Goal: Information Seeking & Learning: Learn about a topic

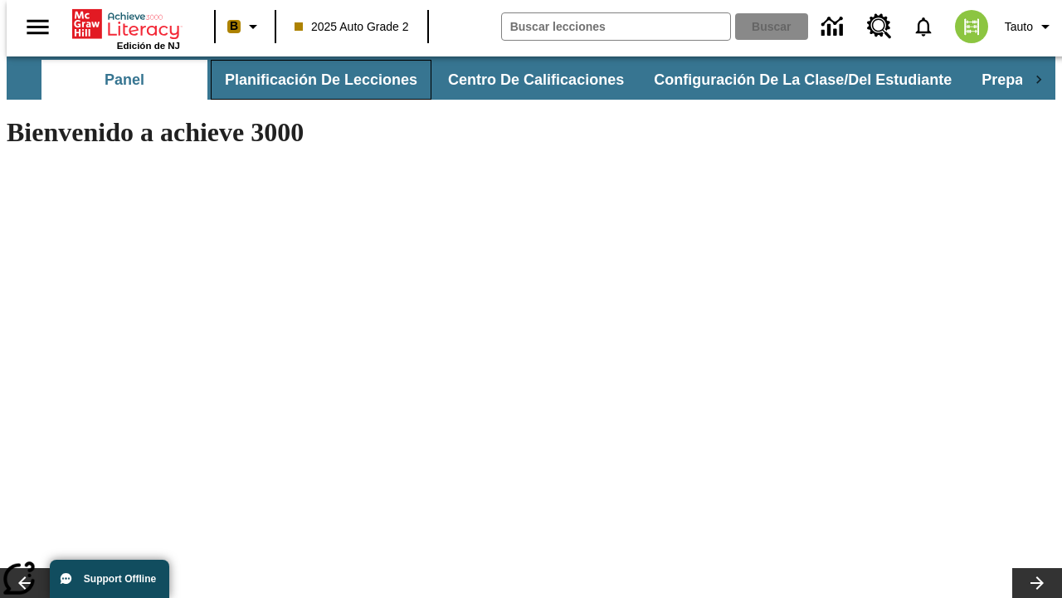
click at [311, 80] on button "Planificación de lecciones" at bounding box center [321, 80] width 221 height 40
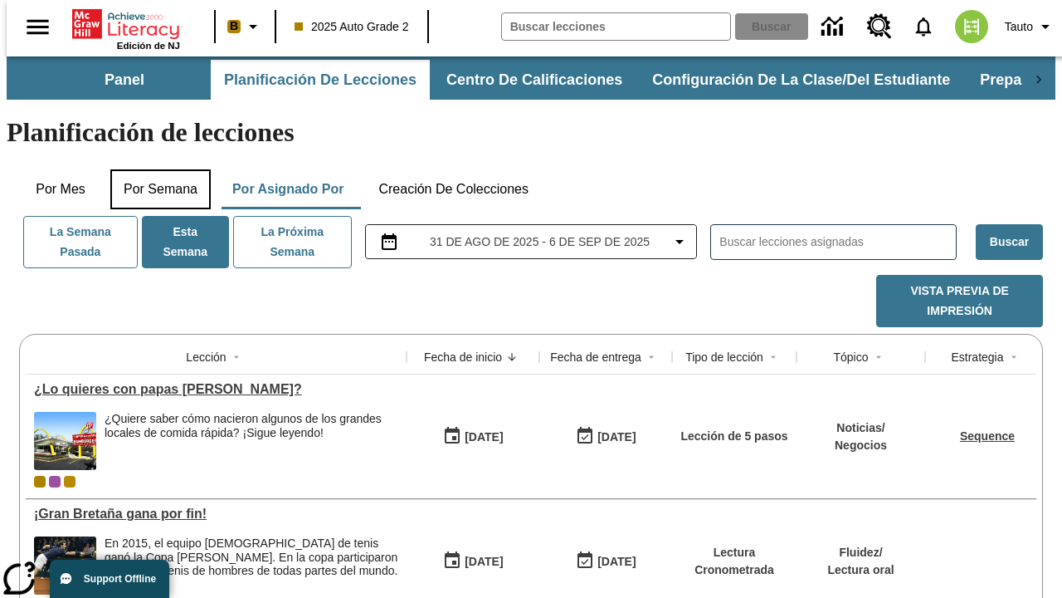
click at [155, 169] on button "Por semana" at bounding box center [160, 189] width 100 height 40
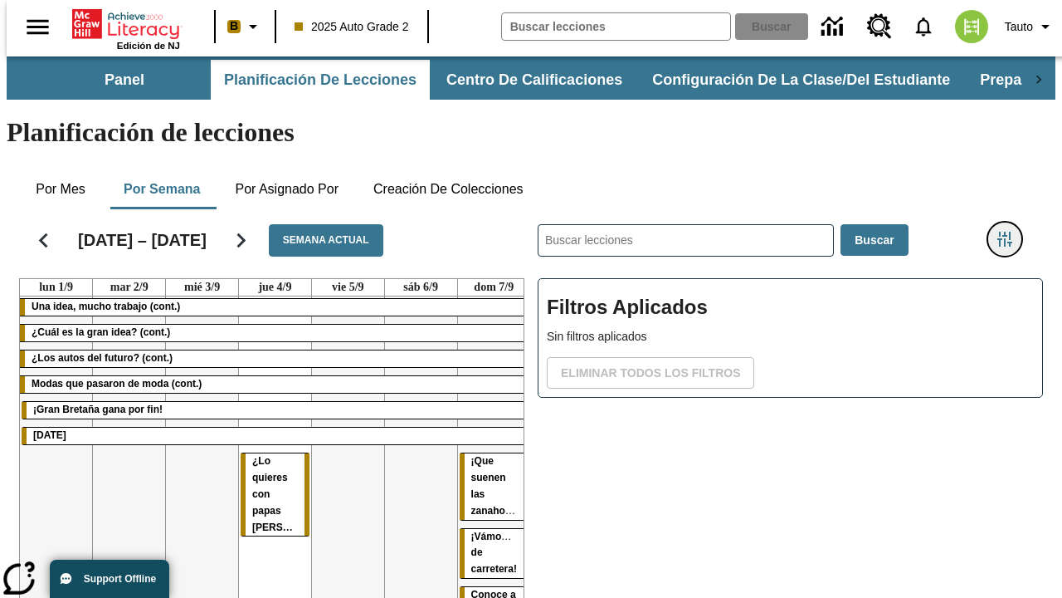
click at [1011, 232] on icon "Menú lateral de filtros" at bounding box center [1005, 239] width 15 height 15
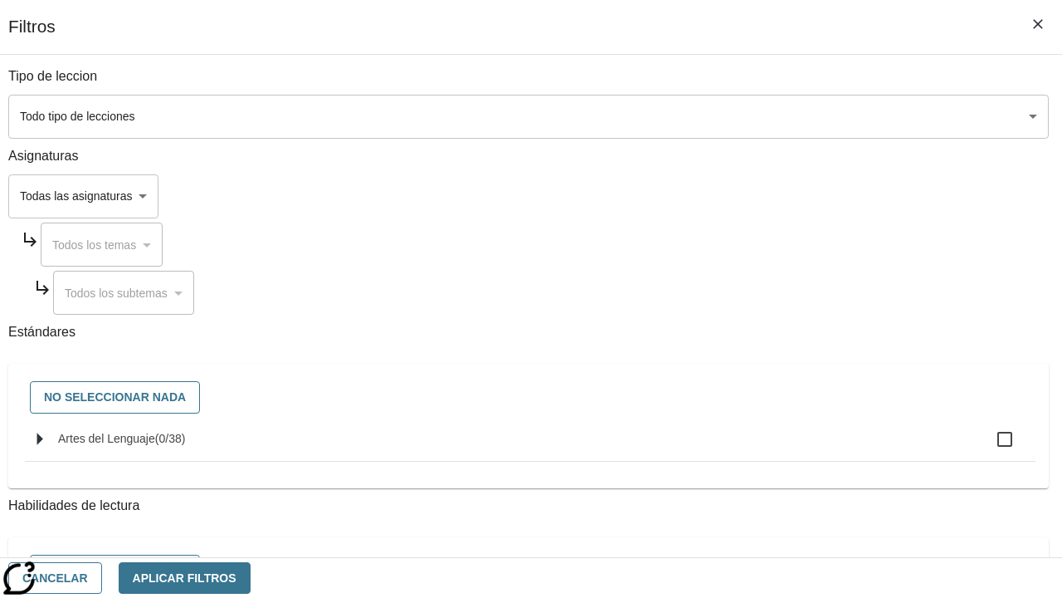
click at [732, 196] on body "Saltar al contenido principal Edición de NJ B 2025 Auto Grade 2 Buscar 0 Tauto …" at bounding box center [531, 411] width 1049 height 710
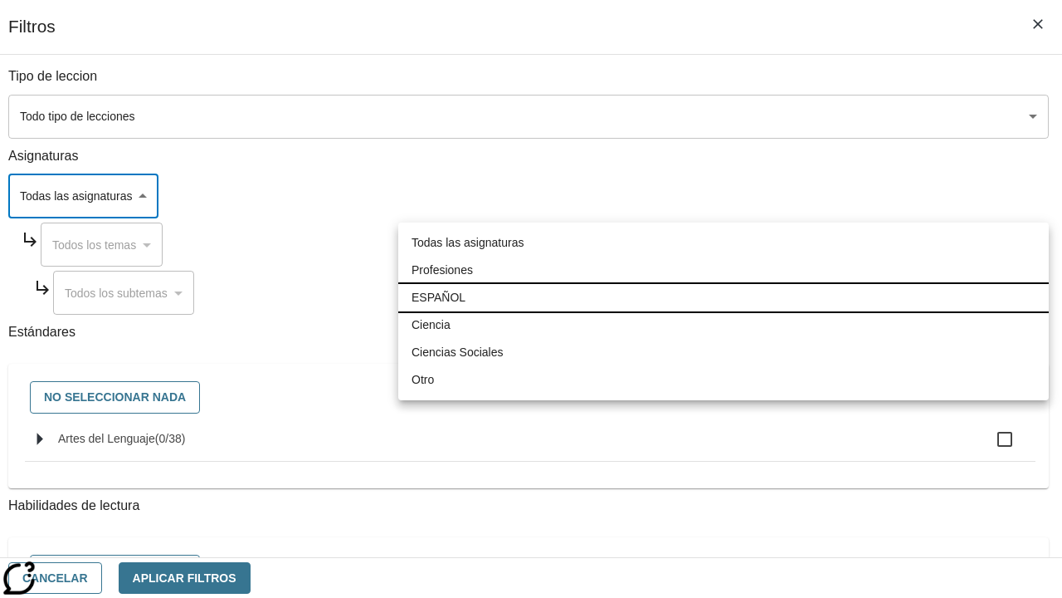
click at [724, 297] on li "ESPAÑOL" at bounding box center [723, 297] width 651 height 27
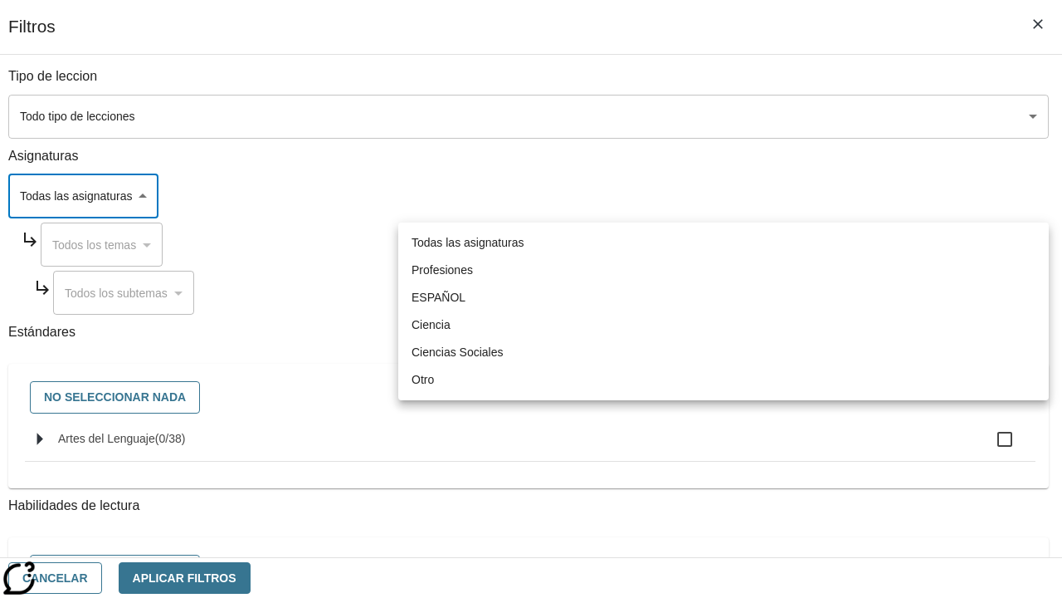
type input "1"
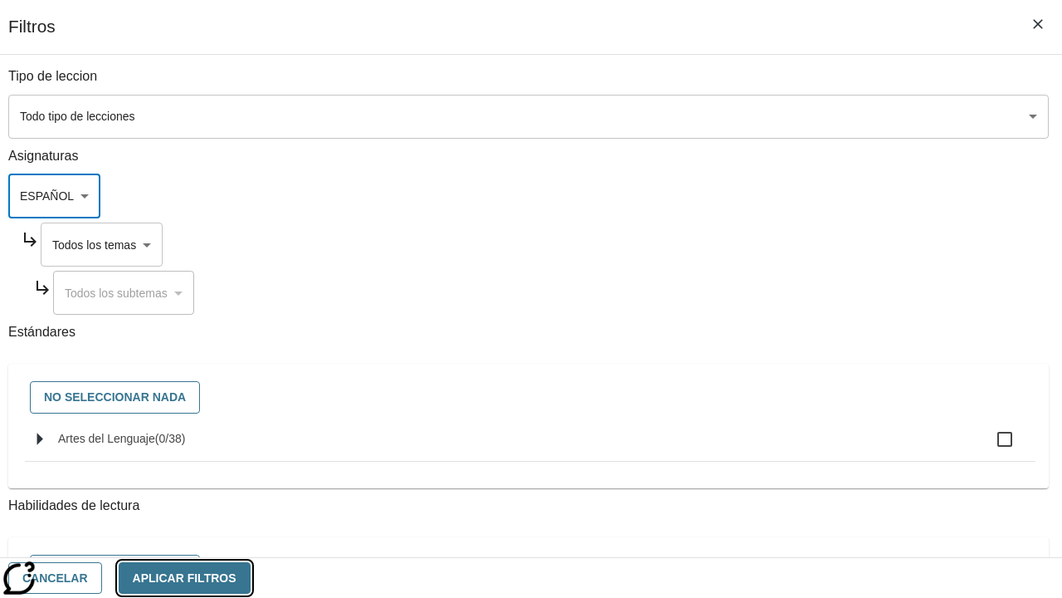
click at [251, 577] on button "Aplicar Filtros" at bounding box center [185, 578] width 132 height 32
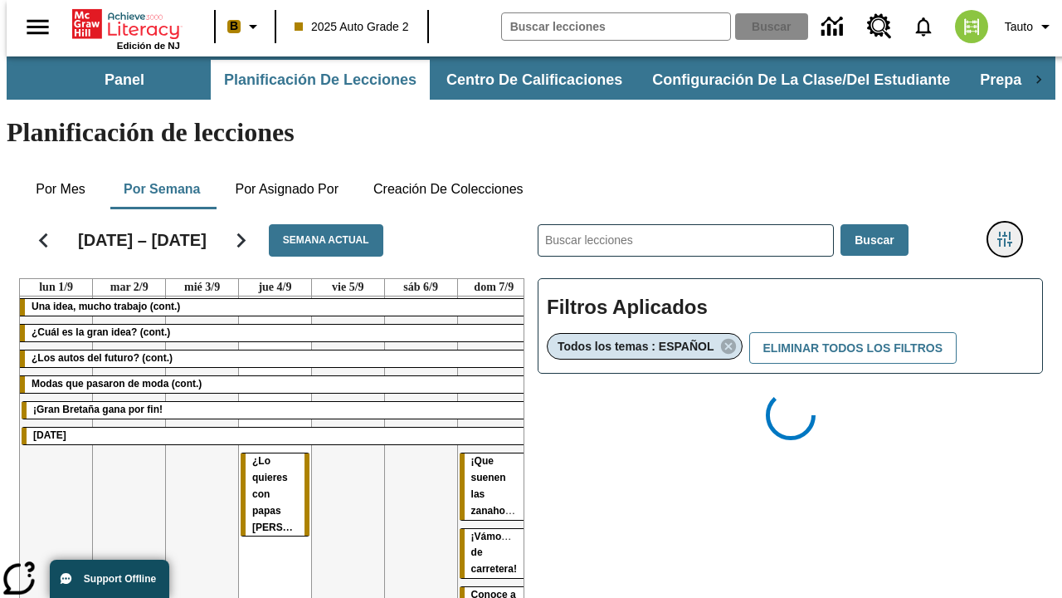
click at [1011, 232] on icon "Menú lateral de filtros" at bounding box center [1005, 239] width 15 height 15
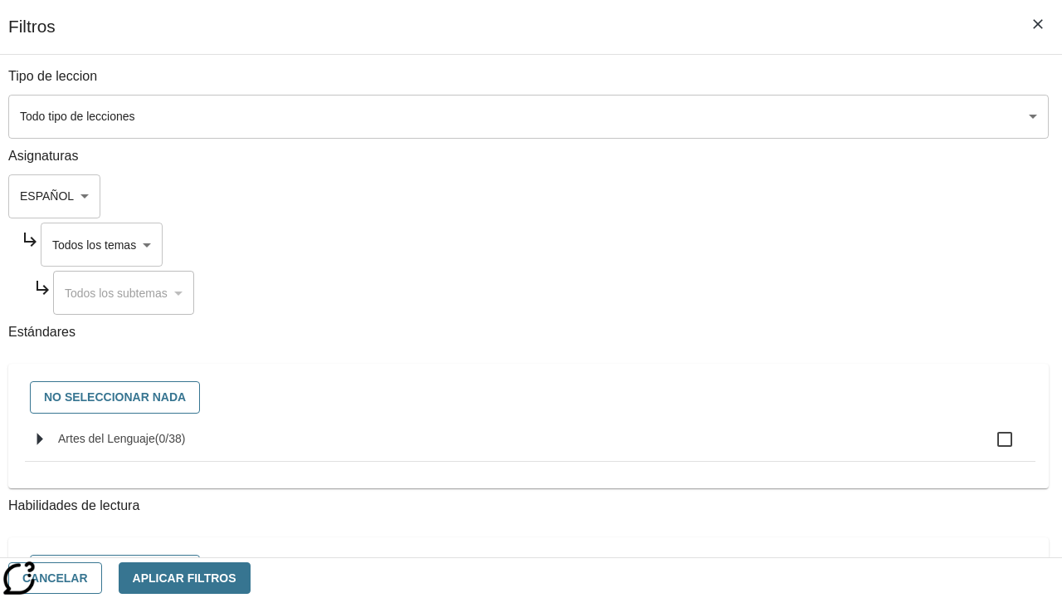
click at [748, 244] on body "Saltar al contenido principal Edición de NJ B 2025 Auto Grade 2 Buscar 0 Tauto …" at bounding box center [531, 489] width 1049 height 866
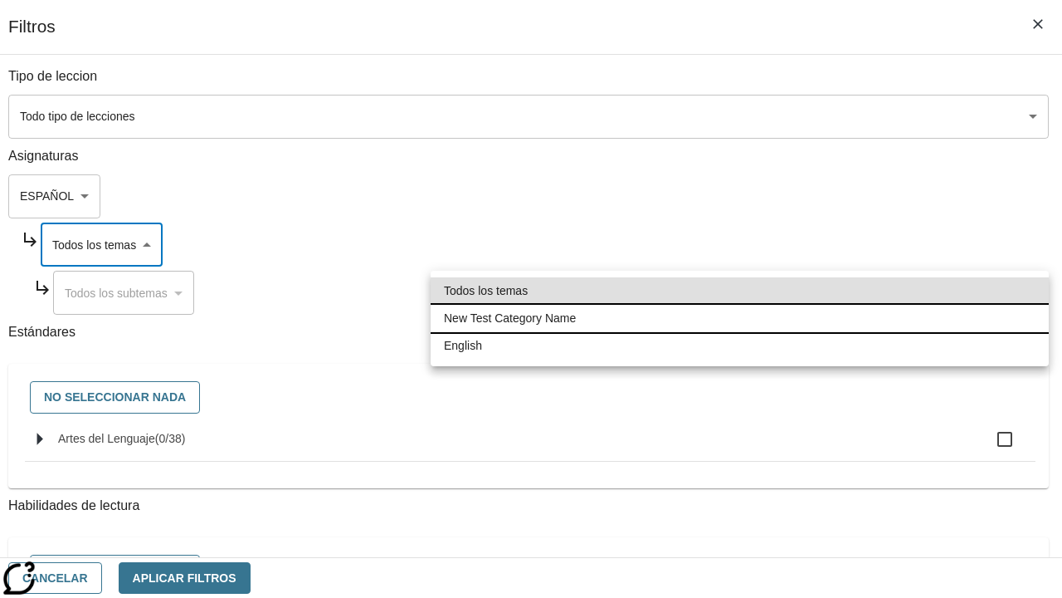
click at [739, 318] on li "New Test Category Name" at bounding box center [740, 318] width 618 height 27
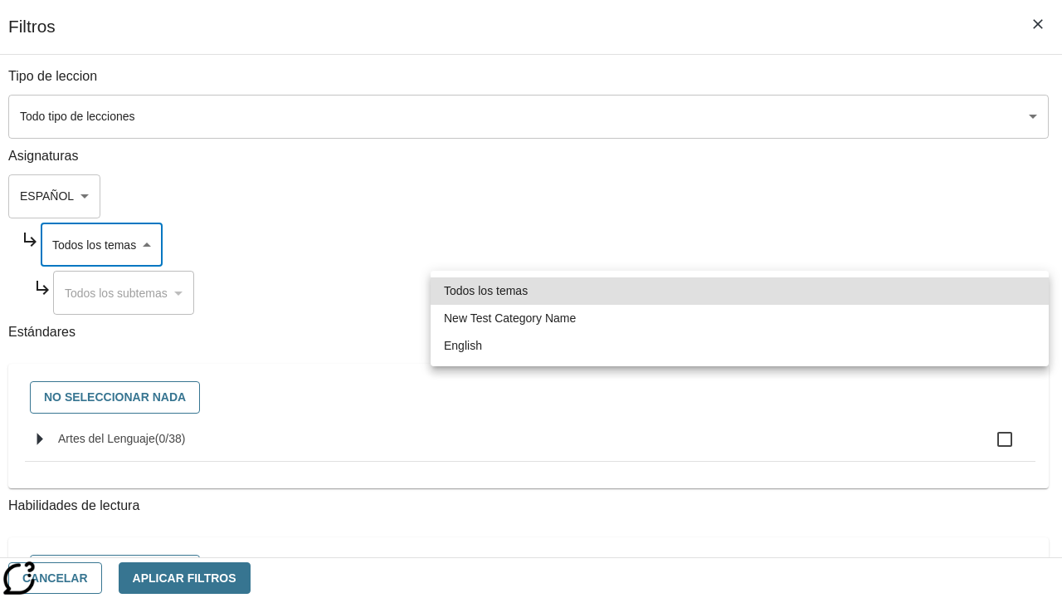
type input "265"
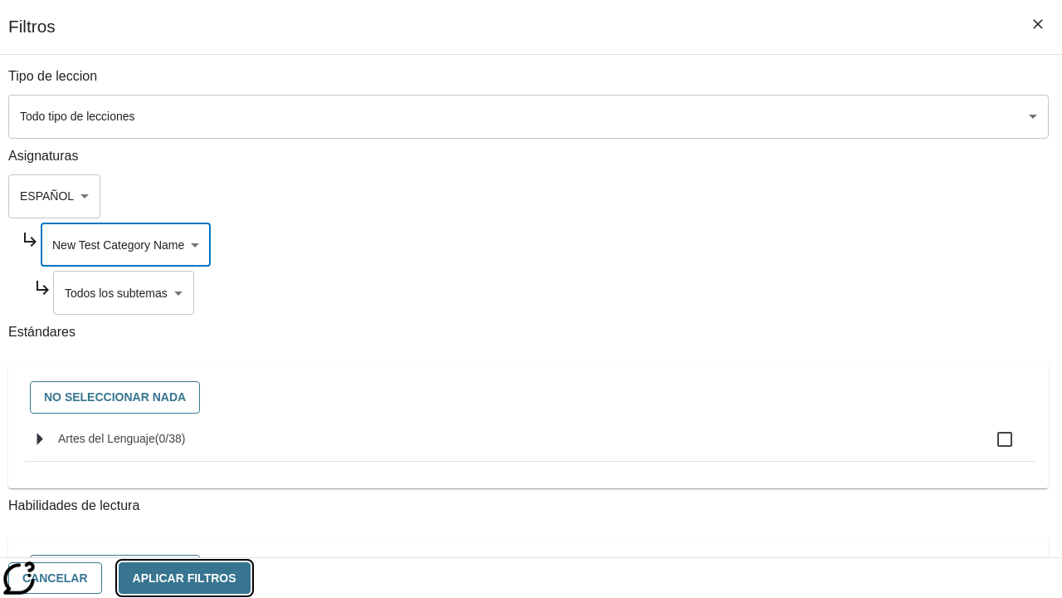
click at [251, 577] on button "Aplicar Filtros" at bounding box center [185, 578] width 132 height 32
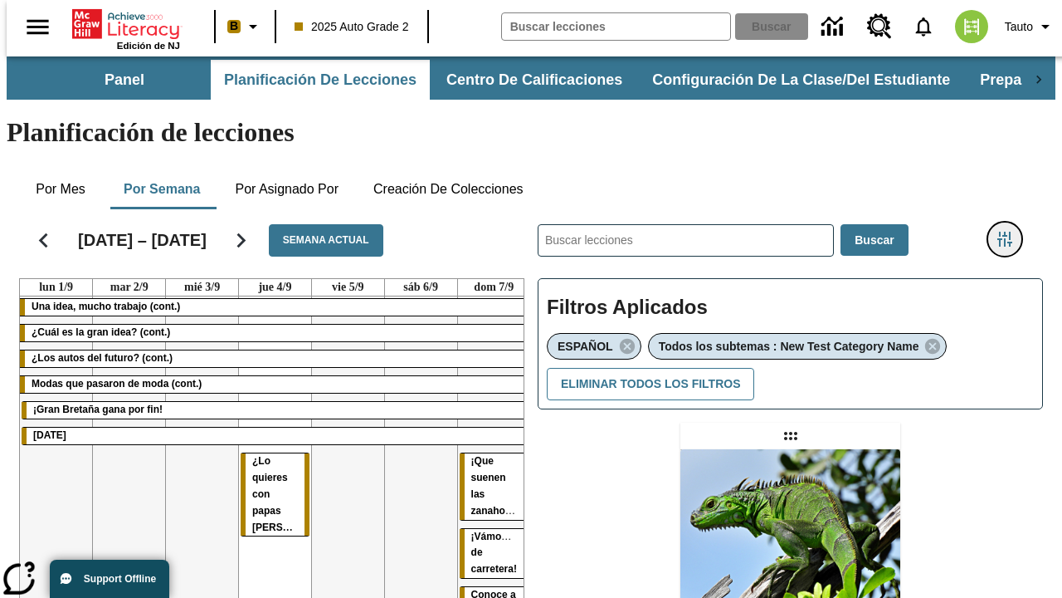
click at [1011, 232] on icon "Menú lateral de filtros" at bounding box center [1005, 239] width 15 height 15
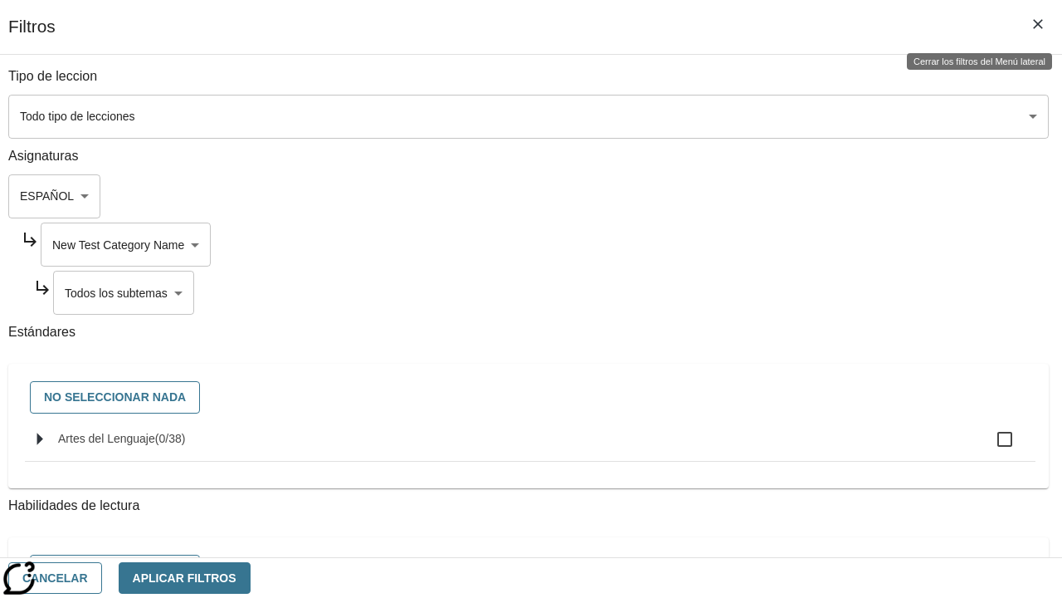
click at [754, 292] on body "Saltar al contenido principal Edición de NJ B 2025 Auto Grade 2 Buscar 0 Tauto …" at bounding box center [531, 506] width 1049 height 901
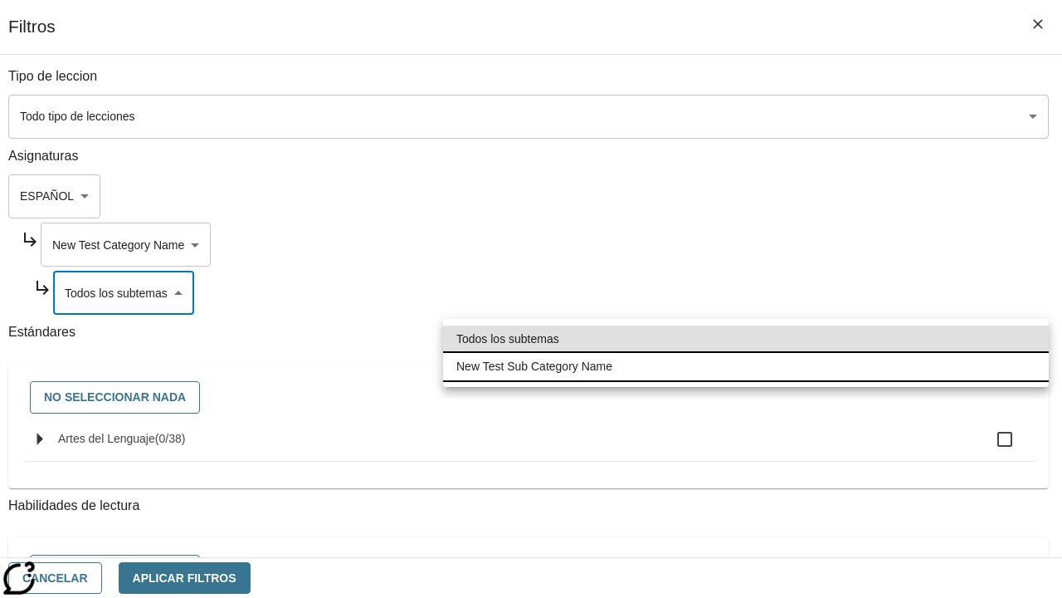
click at [746, 366] on li "New Test Sub Category Name" at bounding box center [746, 366] width 606 height 27
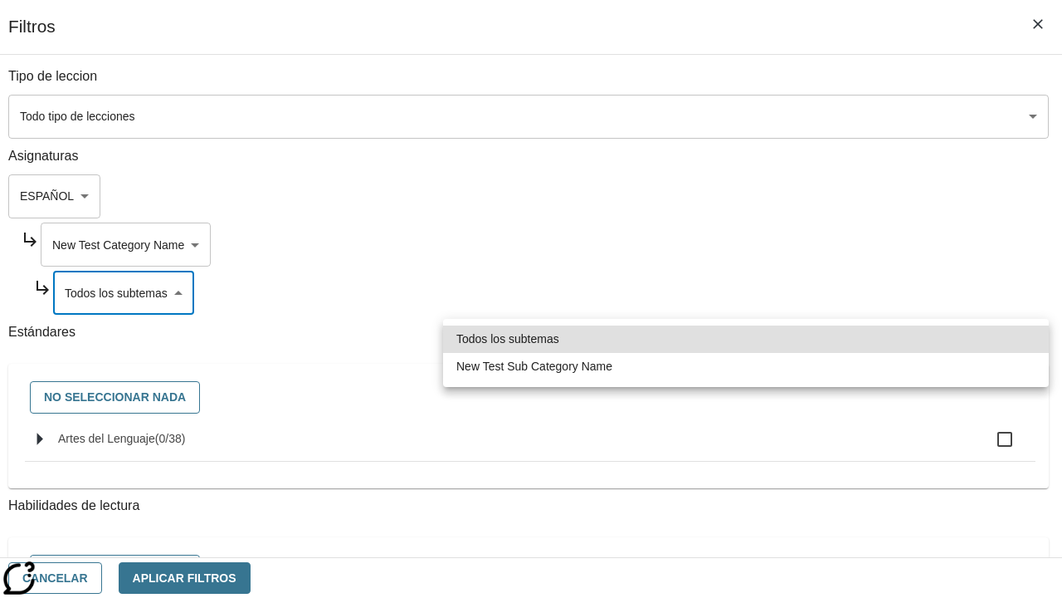
type input "2232"
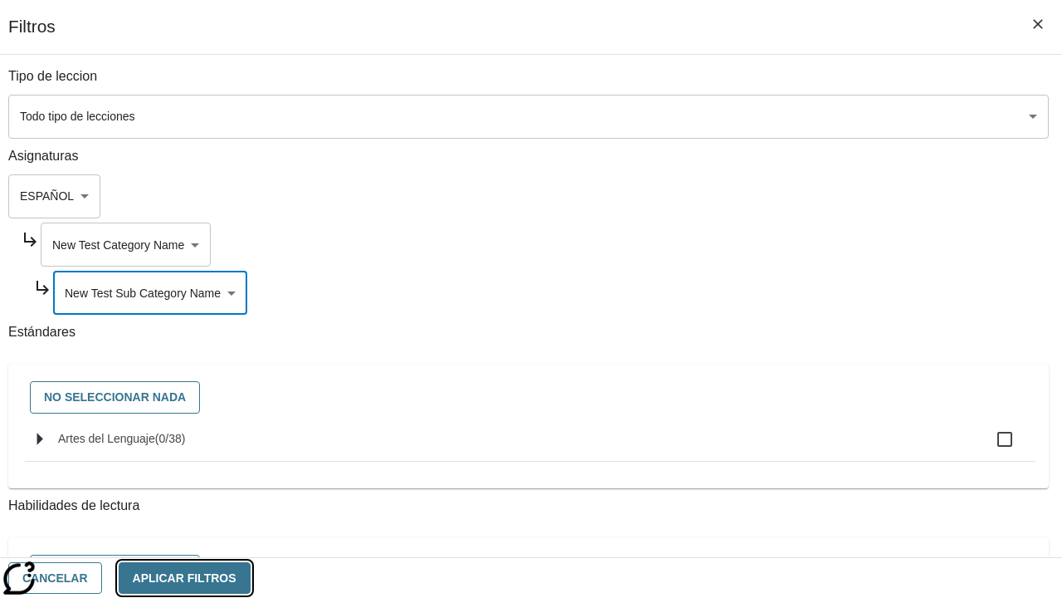
click at [251, 577] on button "Aplicar Filtros" at bounding box center [185, 578] width 132 height 32
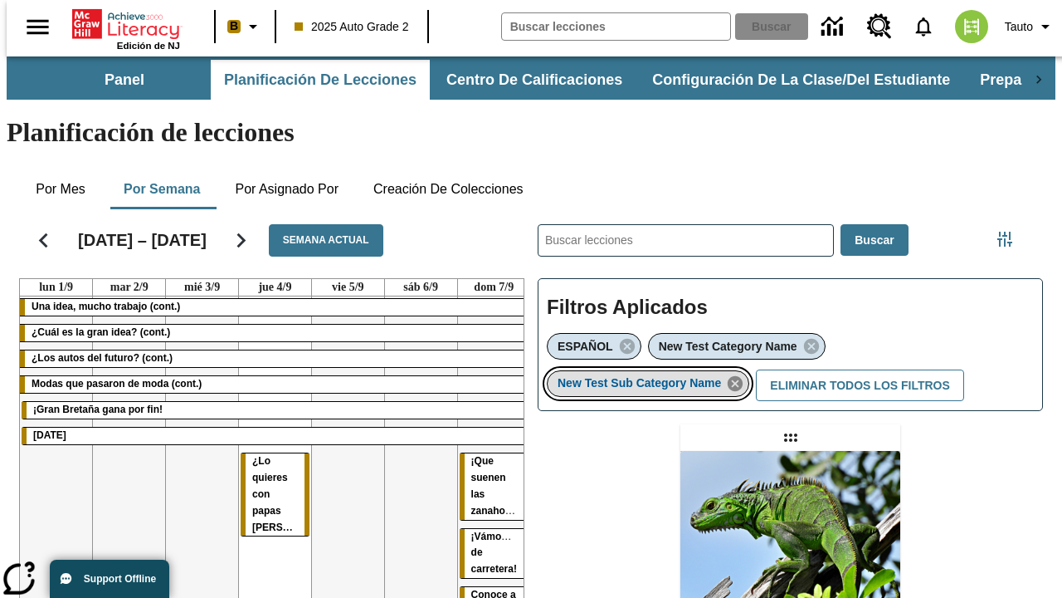
click at [740, 374] on icon "Eliminar New Test Sub Category Name el ítem seleccionado del filtro" at bounding box center [735, 383] width 18 height 18
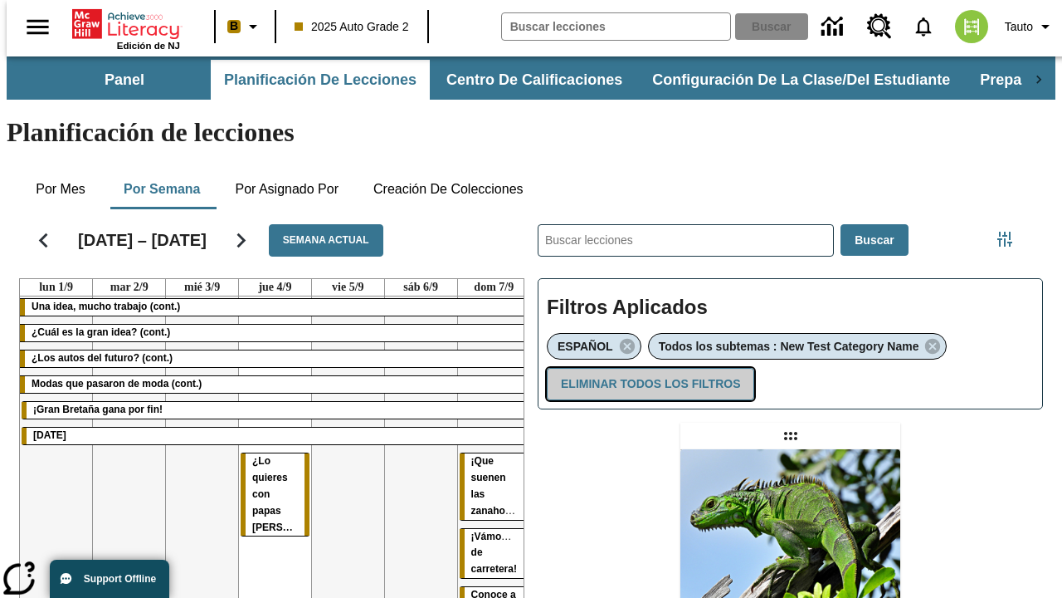
click at [647, 368] on button "Eliminar todos los filtros" at bounding box center [650, 384] width 207 height 32
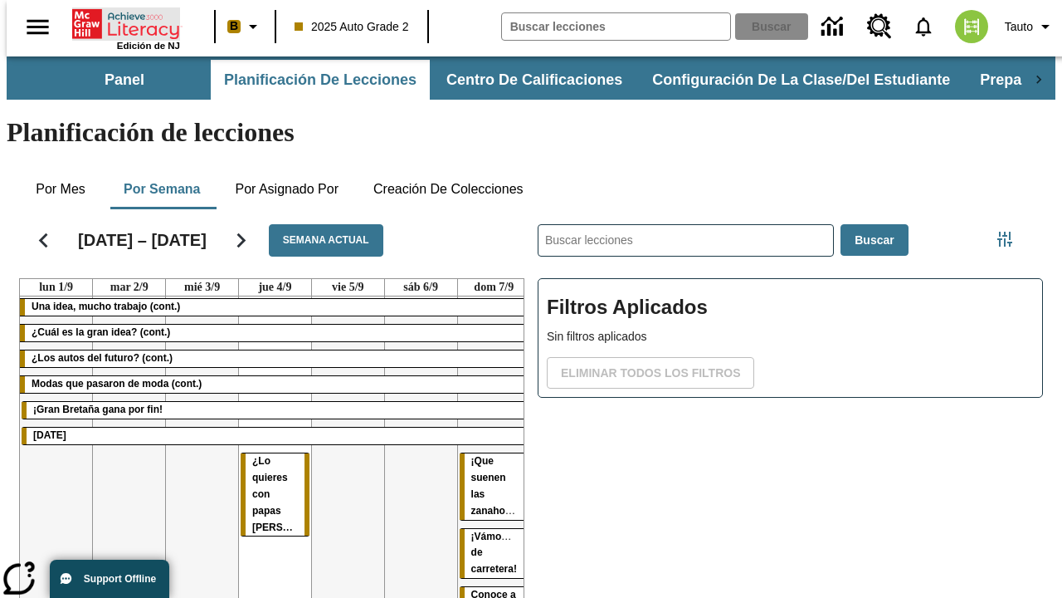
click at [120, 22] on icon "Portada" at bounding box center [127, 23] width 110 height 33
